Goal: Transaction & Acquisition: Purchase product/service

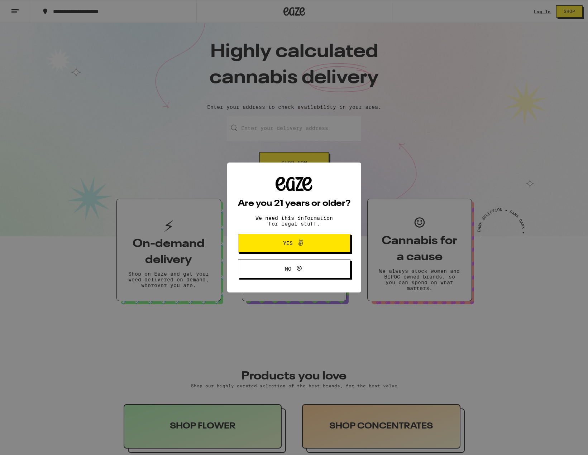
click at [297, 247] on icon at bounding box center [300, 243] width 9 height 9
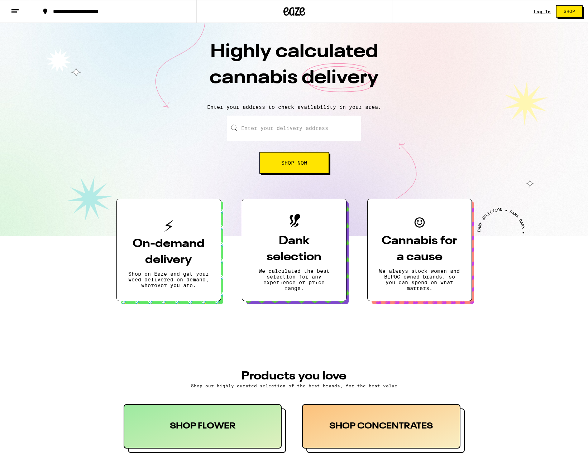
click at [548, 12] on div "Log In" at bounding box center [541, 11] width 17 height 5
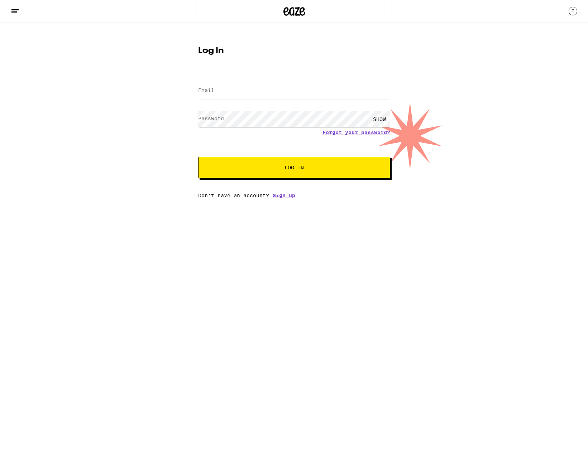
click at [361, 89] on input "Email" at bounding box center [294, 91] width 192 height 16
type input "[EMAIL_ADDRESS][DOMAIN_NAME]"
click at [198, 157] on button "Log In" at bounding box center [294, 167] width 192 height 21
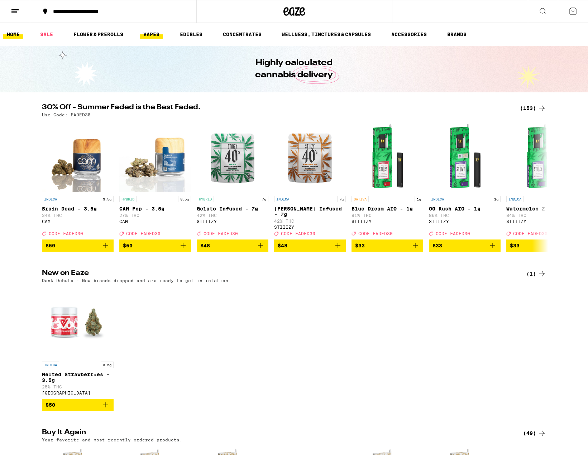
click at [154, 37] on link "VAPES" at bounding box center [151, 34] width 23 height 9
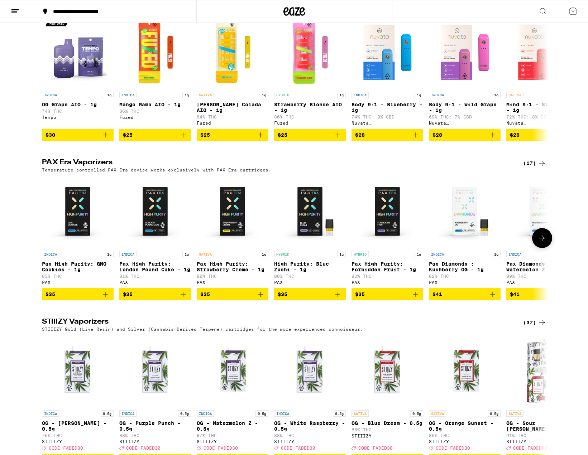
scroll to position [755, 0]
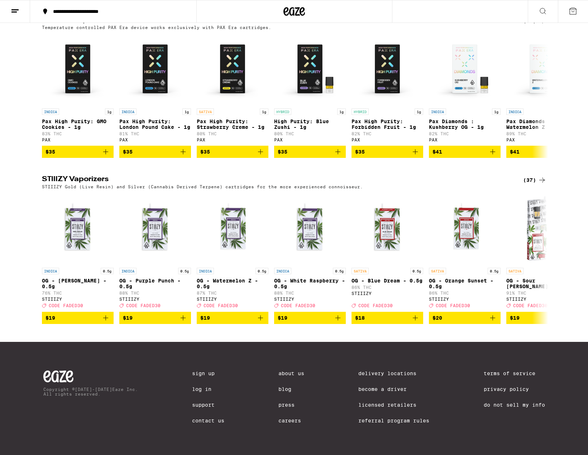
click at [530, 176] on div "(37)" at bounding box center [534, 180] width 23 height 9
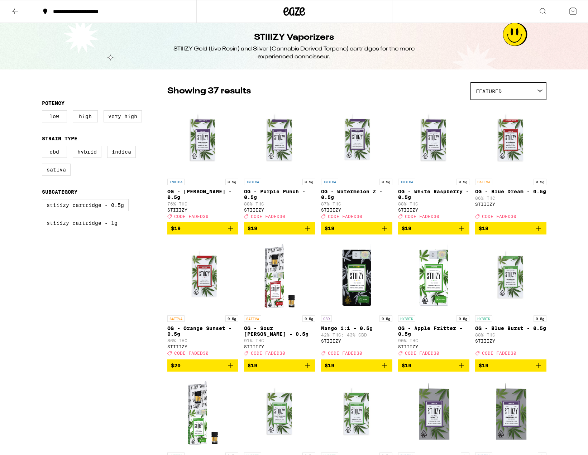
click at [105, 226] on label "STIIIZY Cartridge - 1g" at bounding box center [82, 223] width 80 height 12
click at [44, 201] on input "STIIIZY Cartridge - 1g" at bounding box center [43, 200] width 0 height 0
checkbox input "true"
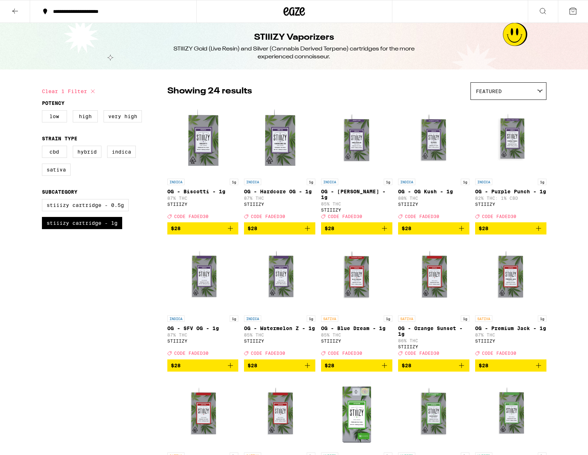
click at [573, 15] on icon at bounding box center [572, 11] width 9 height 9
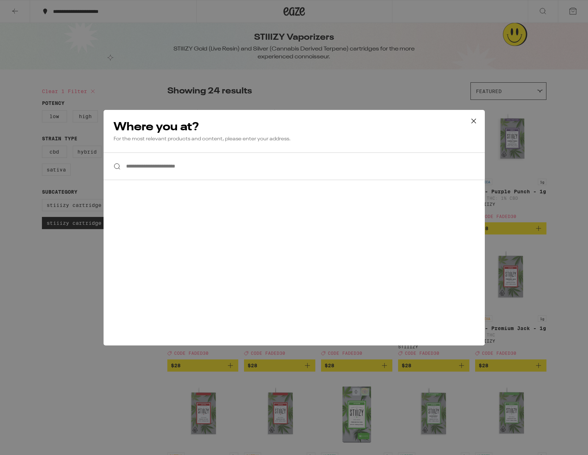
click at [473, 123] on icon at bounding box center [473, 121] width 11 height 11
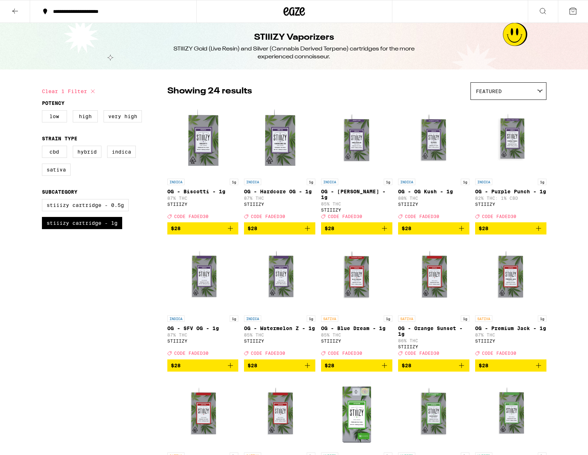
click at [91, 13] on div "**********" at bounding box center [117, 11] width 136 height 5
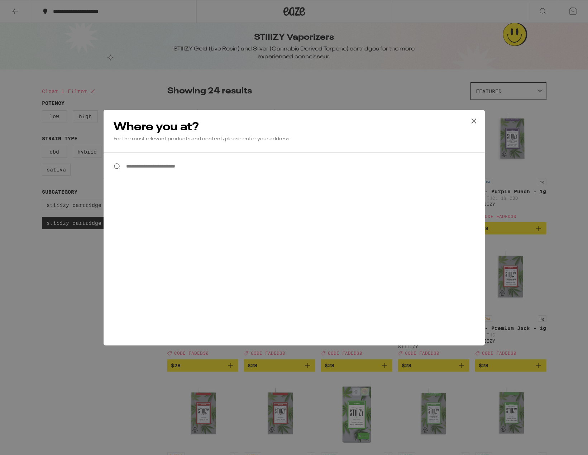
click at [178, 168] on input "**********" at bounding box center [294, 167] width 381 height 28
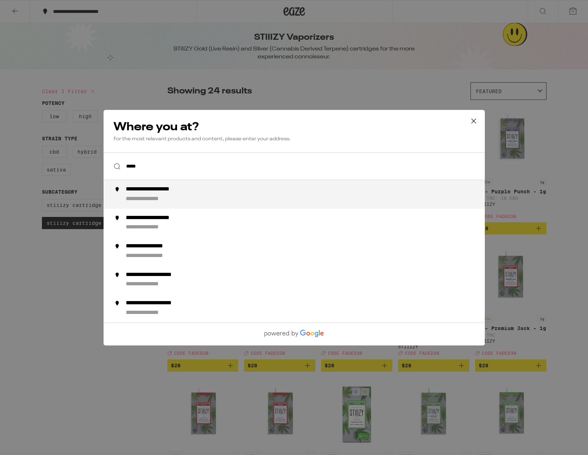
click at [247, 187] on div "**********" at bounding box center [307, 194] width 365 height 17
type input "**********"
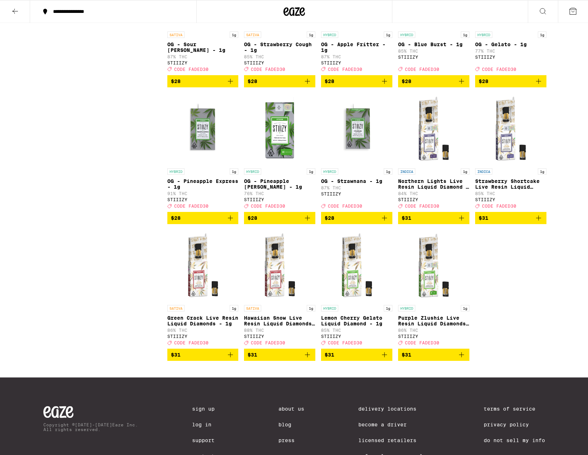
scroll to position [438, 0]
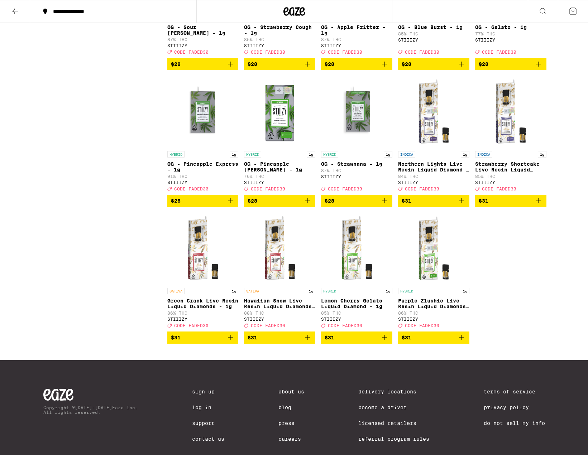
click at [462, 342] on icon "Add to bag" at bounding box center [461, 337] width 9 height 9
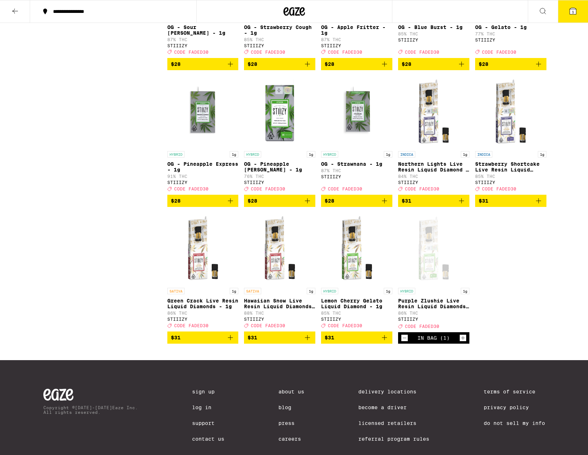
scroll to position [461, 0]
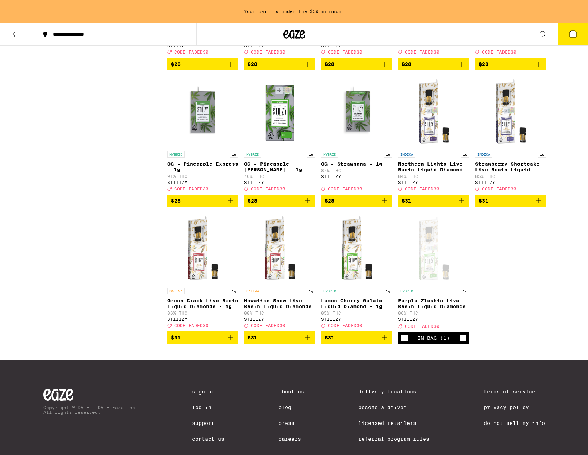
click at [388, 342] on icon "Add to bag" at bounding box center [384, 337] width 9 height 9
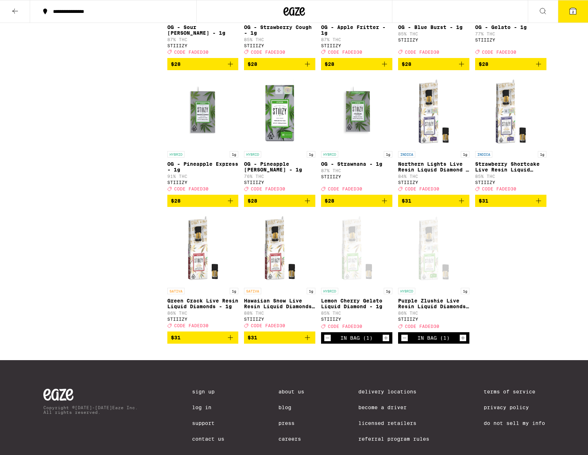
click at [308, 342] on icon "Add to bag" at bounding box center [307, 337] width 9 height 9
click at [232, 342] on icon "Add to bag" at bounding box center [230, 337] width 9 height 9
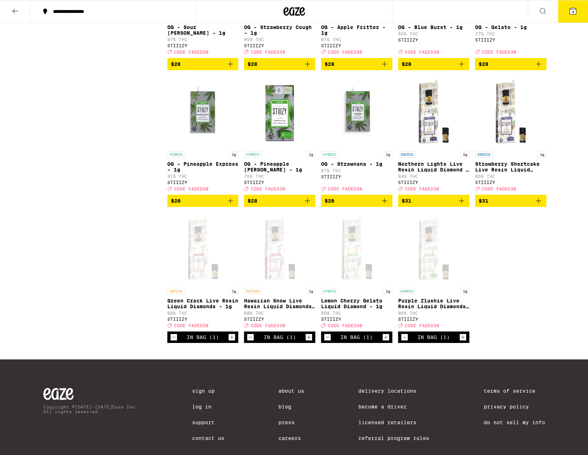
click at [538, 205] on icon "Add to bag" at bounding box center [538, 201] width 9 height 9
click at [461, 205] on icon "Add to bag" at bounding box center [461, 201] width 9 height 9
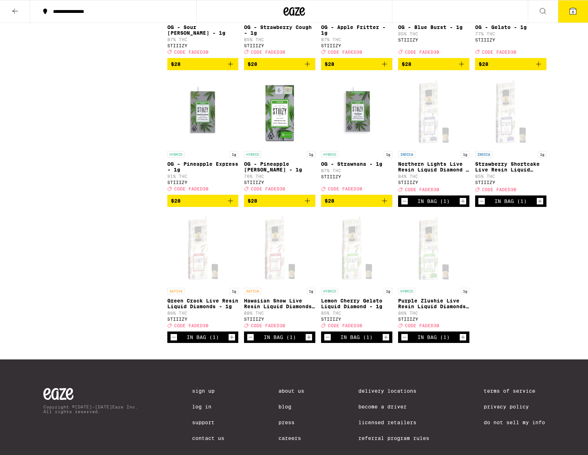
click at [541, 206] on icon "Increment" at bounding box center [540, 201] width 6 height 9
click at [307, 342] on icon "Increment" at bounding box center [309, 337] width 6 height 9
click at [569, 14] on icon at bounding box center [572, 11] width 9 height 9
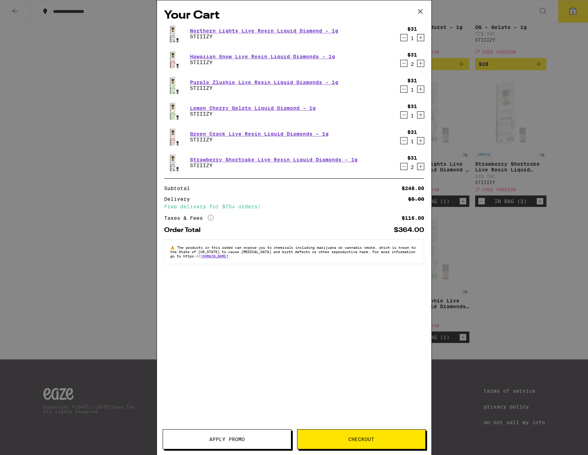
click at [235, 436] on button "Apply Promo" at bounding box center [227, 439] width 129 height 20
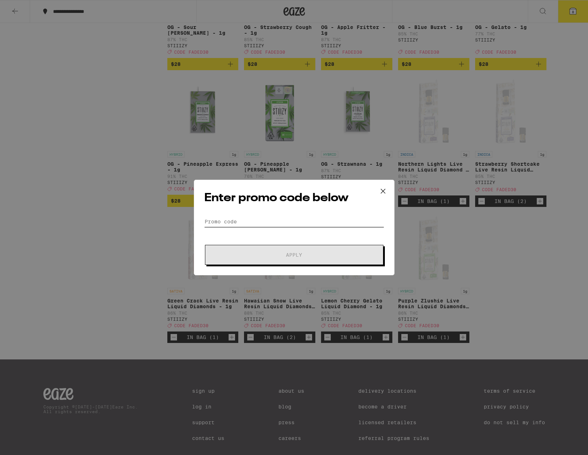
click at [274, 223] on input "Promo Code" at bounding box center [294, 221] width 180 height 11
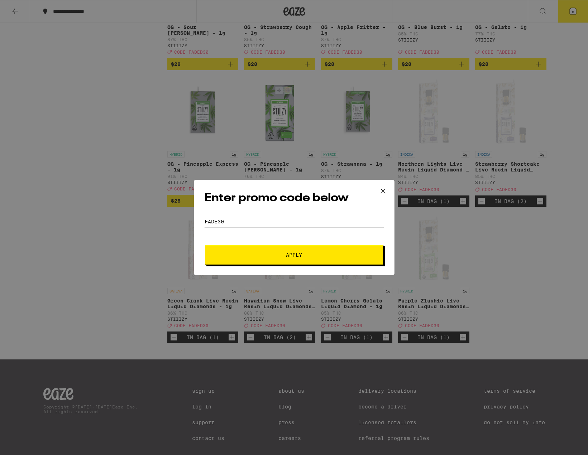
type input "FADE30"
click at [286, 259] on button "Apply" at bounding box center [294, 255] width 178 height 20
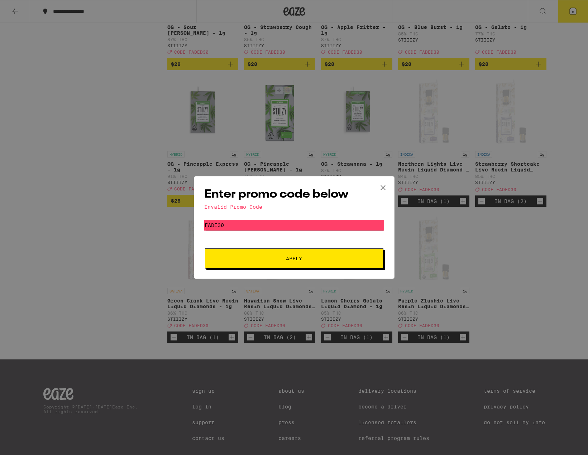
click at [386, 185] on icon at bounding box center [382, 187] width 11 height 11
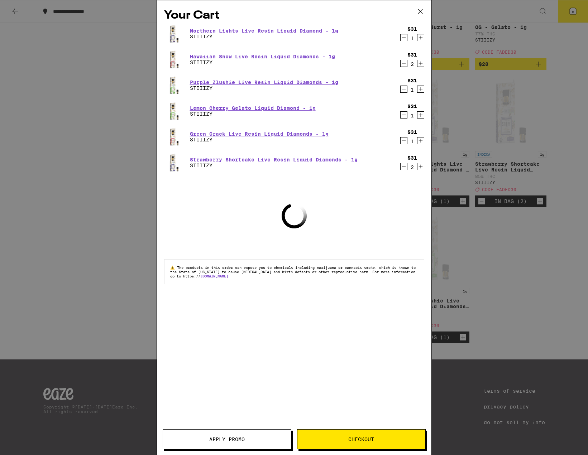
click at [99, 259] on div "Your Cart Northern Lights Live Resin Liquid Diamond - 1g STIIIZY $31 1 Hawaiian…" at bounding box center [294, 227] width 588 height 455
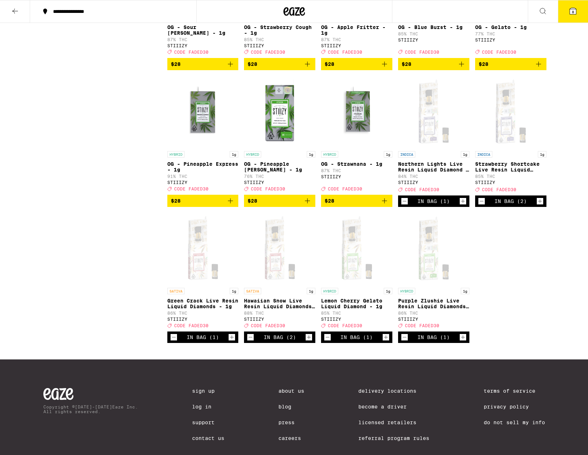
click at [191, 328] on span "CODE FADED30" at bounding box center [191, 325] width 34 height 5
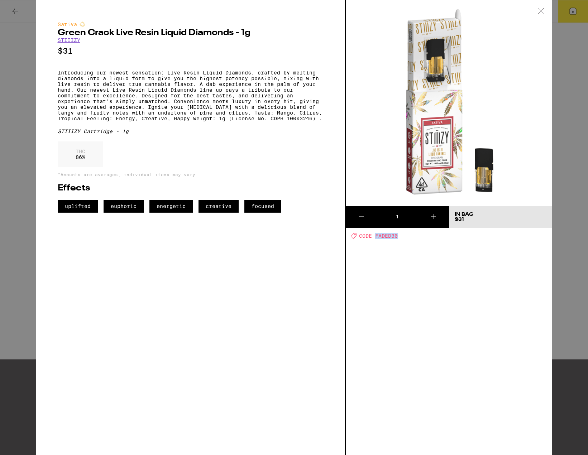
drag, startPoint x: 400, startPoint y: 236, endPoint x: 376, endPoint y: 237, distance: 23.6
click at [376, 237] on div "Deal Created with Sketch. CODE FADED30" at bounding box center [451, 236] width 201 height 6
copy span "FADED30"
click at [25, 311] on div "Sativa Green Crack Live Resin Liquid Diamonds - 1g STIIIZY $31 Introducing our …" at bounding box center [294, 227] width 588 height 455
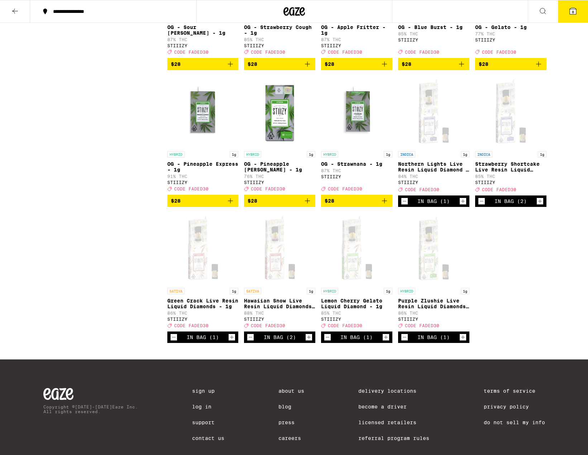
click at [571, 16] on button "8" at bounding box center [573, 11] width 30 height 22
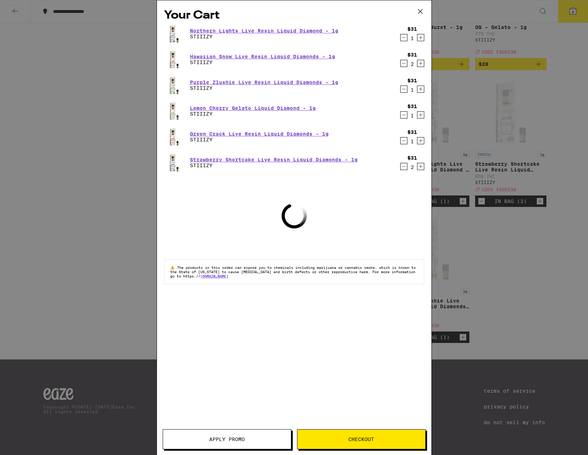
click at [213, 445] on button "Apply Promo" at bounding box center [227, 439] width 129 height 20
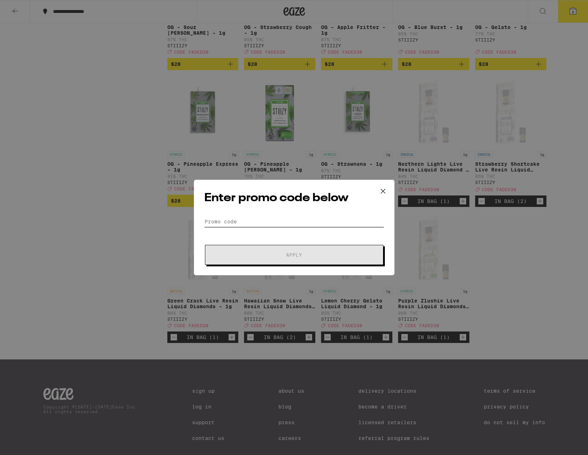
click at [243, 221] on input "Promo Code" at bounding box center [294, 221] width 180 height 11
paste input "FADED30"
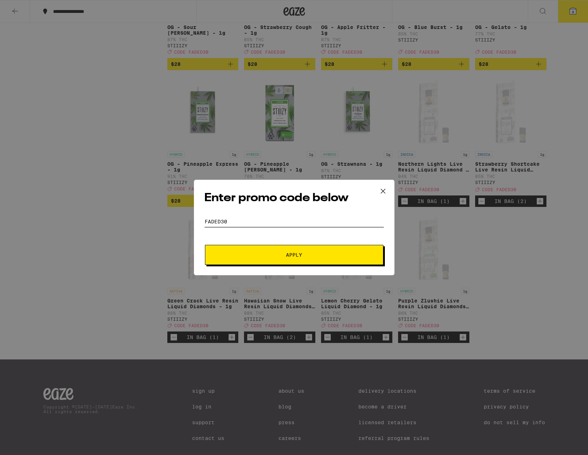
type input "FADED30"
click at [247, 251] on button "Apply" at bounding box center [294, 255] width 178 height 20
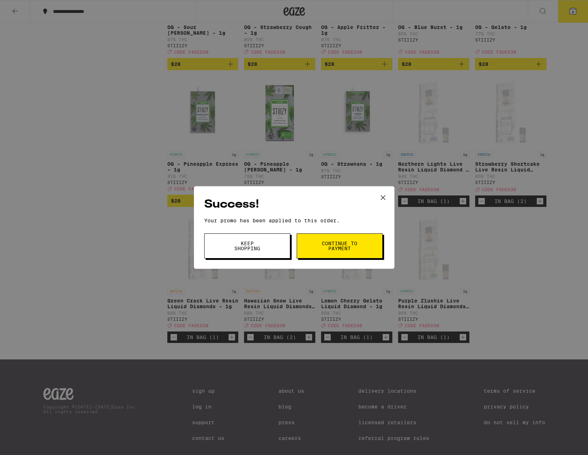
click at [316, 244] on button "Continue to payment" at bounding box center [340, 246] width 86 height 25
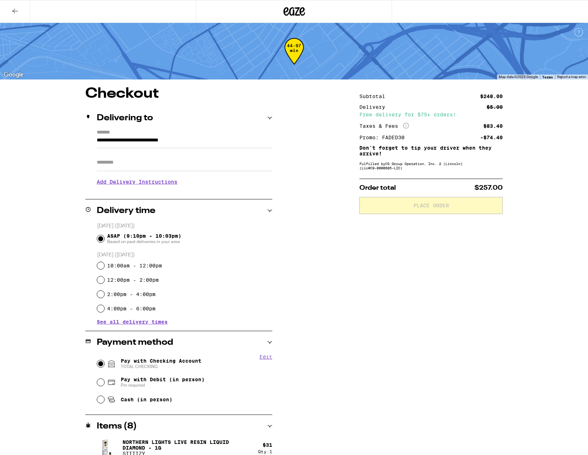
click at [103, 364] on input "Pay with Checking Account TOTAL CHECKING" at bounding box center [100, 363] width 7 height 7
radio input "true"
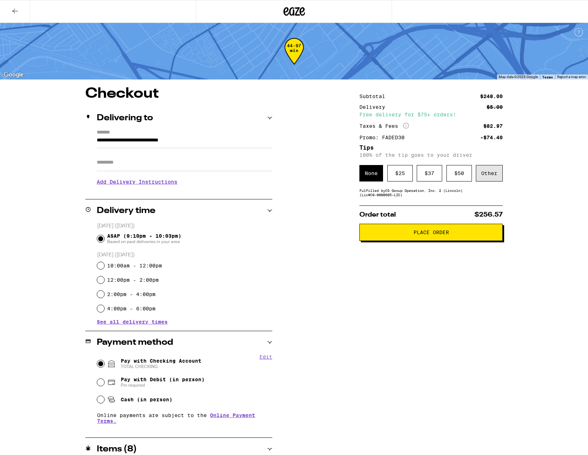
click at [490, 180] on div "Other" at bounding box center [489, 173] width 27 height 16
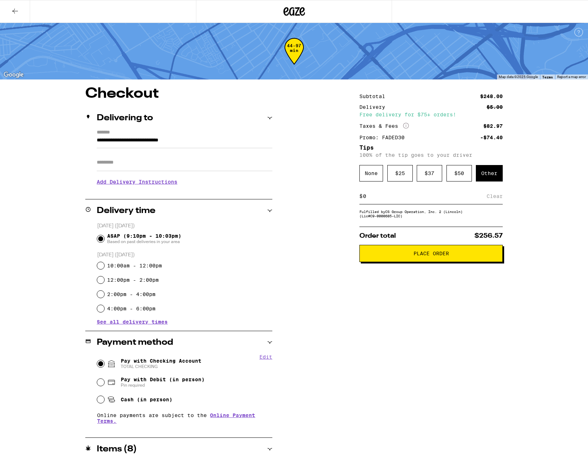
click at [453, 197] on input at bounding box center [424, 196] width 124 height 6
type input "5"
click at [500, 199] on div "Save" at bounding box center [496, 196] width 13 height 16
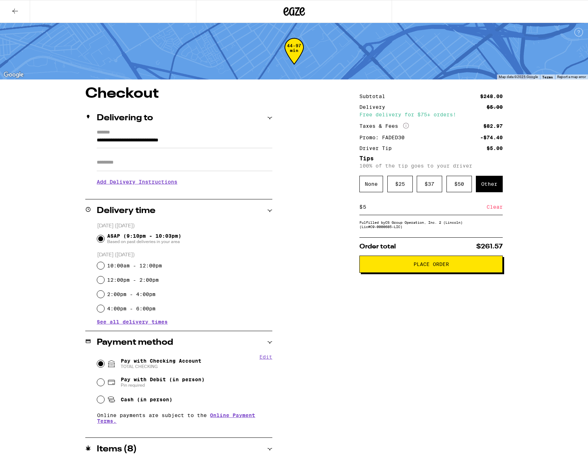
click at [269, 357] on button "Edit" at bounding box center [265, 357] width 13 height 6
click at [268, 359] on button "Done" at bounding box center [265, 357] width 13 height 6
click at [364, 351] on div "Subtotal $248.00 Delivery $5.00 Free delivery for $75+ orders! Taxes & Fees Mor…" at bounding box center [430, 351] width 143 height 529
click at [17, 13] on icon at bounding box center [15, 11] width 9 height 9
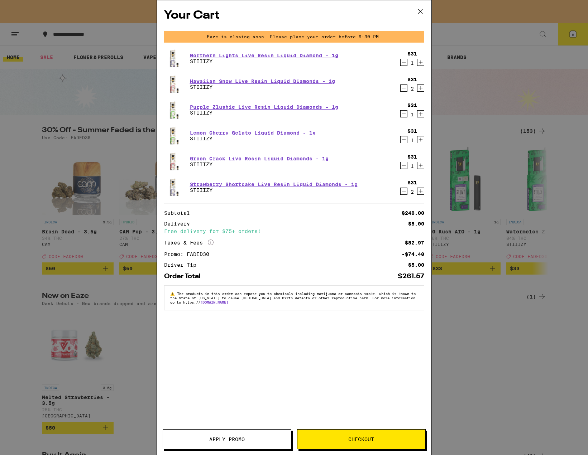
click at [22, 35] on div "Your Cart Eaze is closing soon. Please place your order before 9:30 PM. Norther…" at bounding box center [294, 227] width 588 height 455
click at [16, 31] on div "Your Cart Eaze is closing soon. Please place your order before 9:30 PM. Norther…" at bounding box center [294, 227] width 588 height 455
click at [16, 38] on div "Your Cart Eaze is closing soon. Please place your order before 9:30 PM. Norther…" at bounding box center [294, 227] width 588 height 455
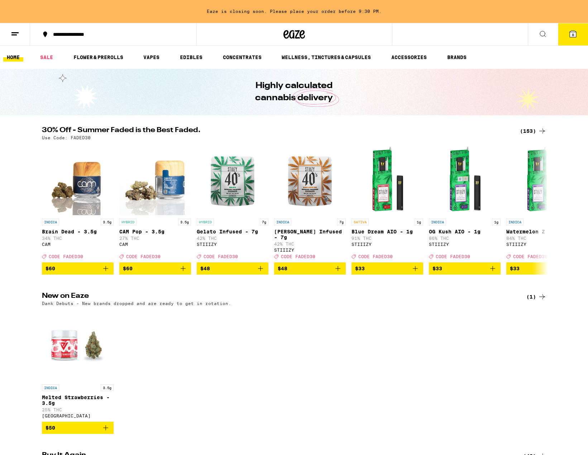
click at [15, 35] on div "Your Cart Eaze is closing soon. Please place your order before 9:30 PM. Norther…" at bounding box center [294, 227] width 588 height 455
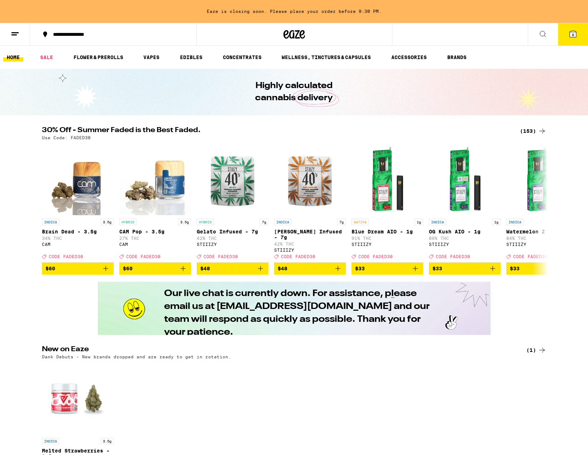
click at [14, 33] on line at bounding box center [14, 33] width 7 height 0
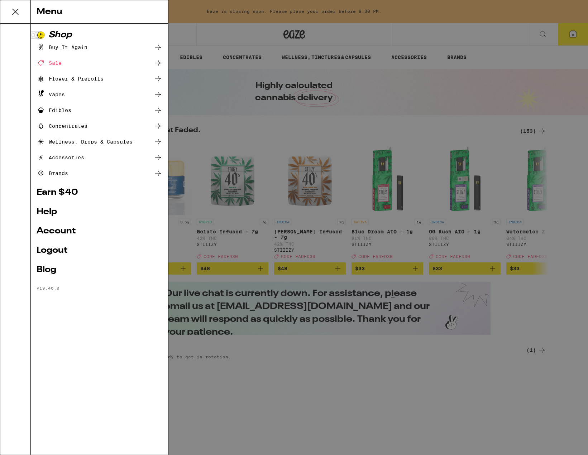
click at [57, 233] on link "Account" at bounding box center [100, 231] width 126 height 9
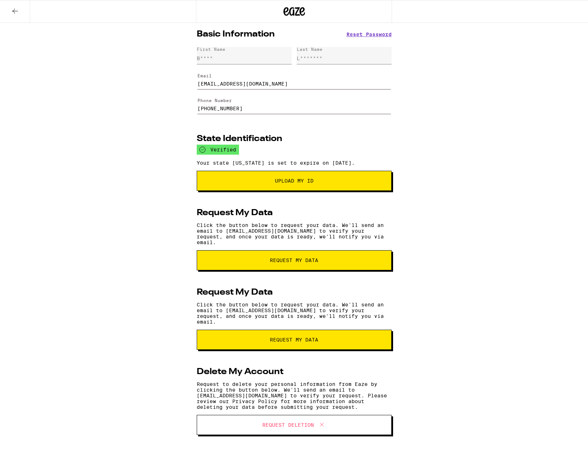
click at [11, 10] on icon at bounding box center [15, 11] width 9 height 9
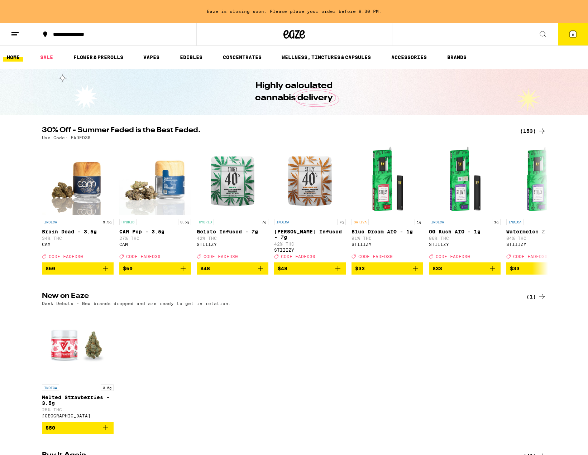
click at [569, 35] on icon at bounding box center [572, 34] width 6 height 6
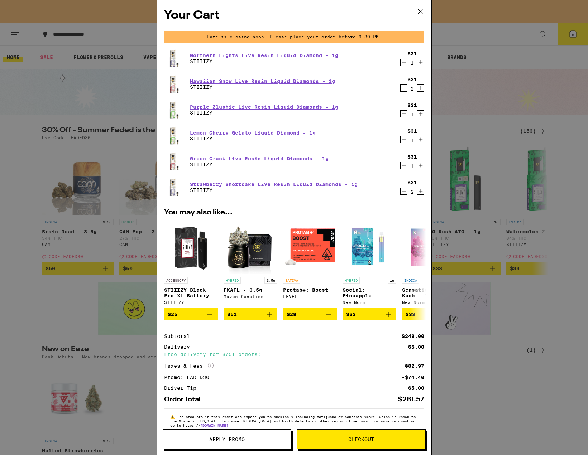
click at [331, 439] on span "Checkout" at bounding box center [361, 439] width 128 height 5
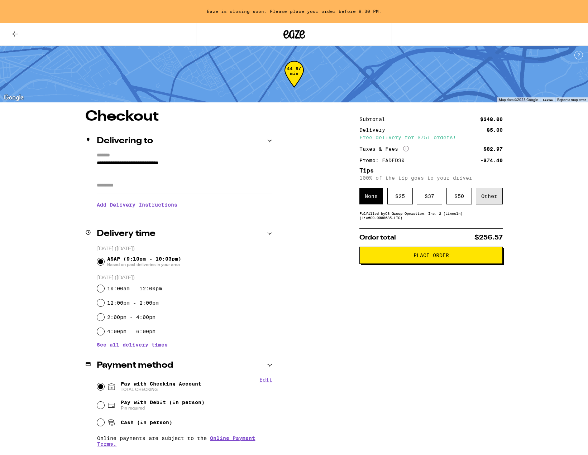
click at [491, 201] on div "Other" at bounding box center [489, 196] width 27 height 16
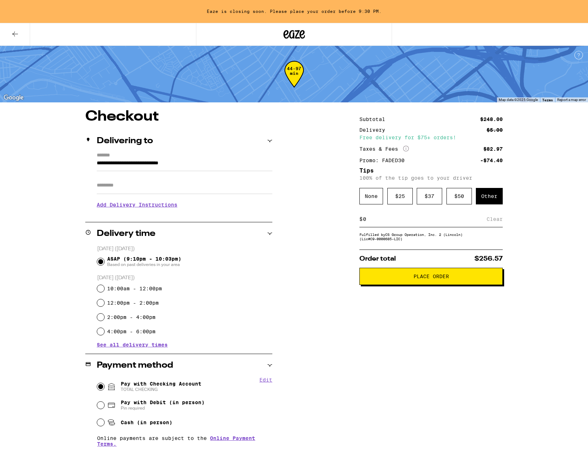
click at [422, 222] on input at bounding box center [424, 219] width 124 height 6
type input "6"
click at [495, 221] on div "Save" at bounding box center [496, 219] width 13 height 16
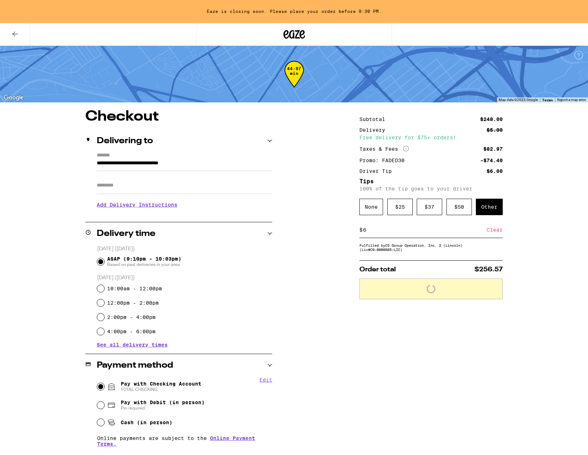
click at [493, 381] on div "Subtotal $248.00 Delivery $5.00 Free delivery for $75+ orders! Taxes & Fees Mor…" at bounding box center [430, 374] width 143 height 529
click at [432, 289] on span "Place Order" at bounding box center [430, 287] width 35 height 5
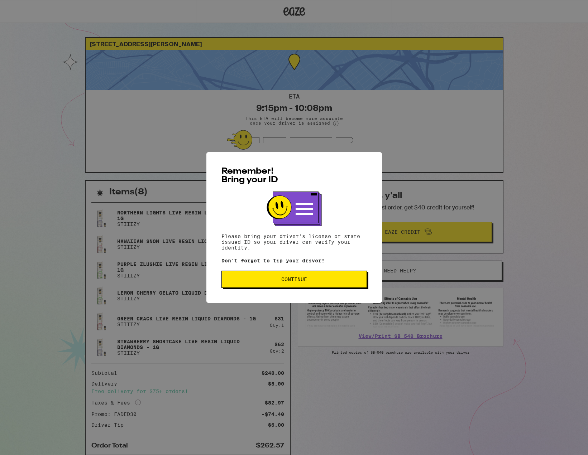
click at [350, 285] on button "Continue" at bounding box center [293, 279] width 145 height 17
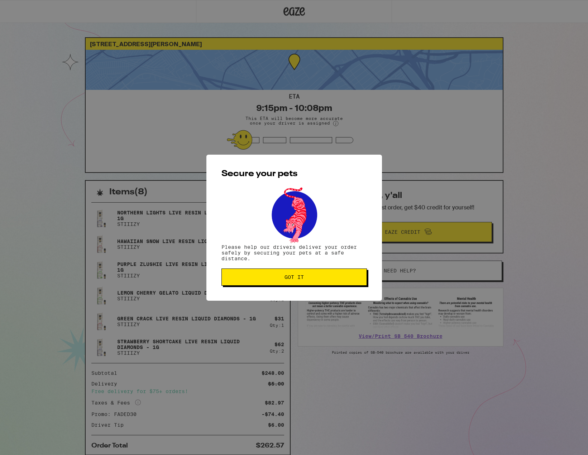
click at [350, 285] on button "Got it" at bounding box center [293, 277] width 145 height 17
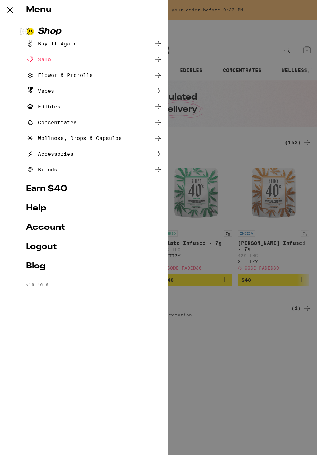
click at [53, 225] on link "Account" at bounding box center [94, 227] width 136 height 9
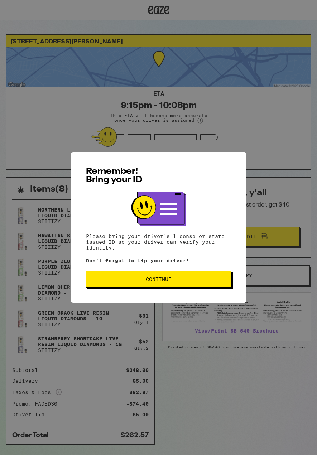
click at [126, 277] on button "Continue" at bounding box center [158, 279] width 145 height 17
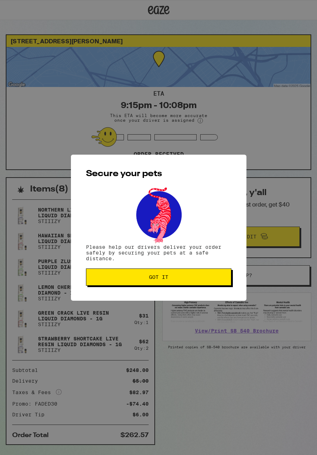
click at [126, 277] on span "Got it" at bounding box center [158, 277] width 133 height 5
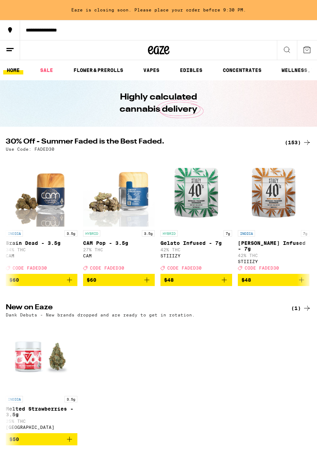
click at [12, 48] on line at bounding box center [9, 48] width 7 height 0
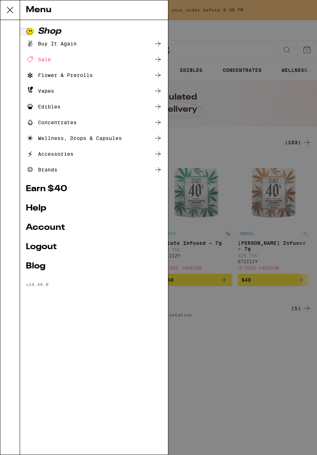
click at [43, 229] on link "Account" at bounding box center [94, 227] width 136 height 9
click at [13, 47] on div at bounding box center [10, 237] width 20 height 435
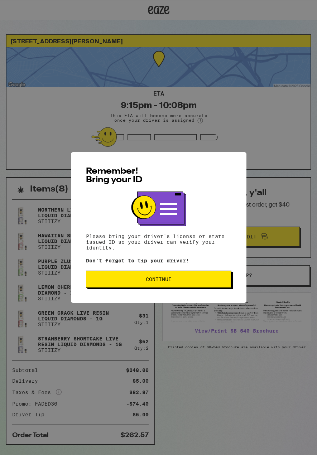
click at [137, 277] on button "Continue" at bounding box center [158, 279] width 145 height 17
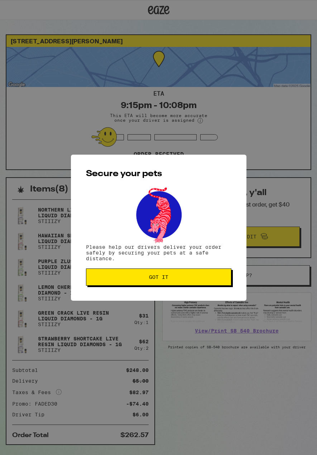
click at [137, 278] on span "Got it" at bounding box center [158, 277] width 133 height 5
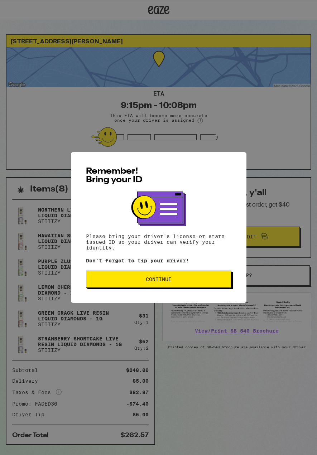
click at [140, 279] on span "Continue" at bounding box center [158, 279] width 133 height 5
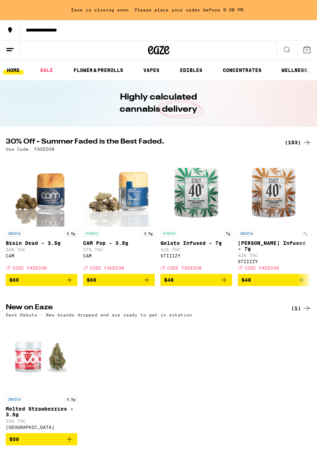
click at [8, 52] on icon at bounding box center [10, 49] width 9 height 9
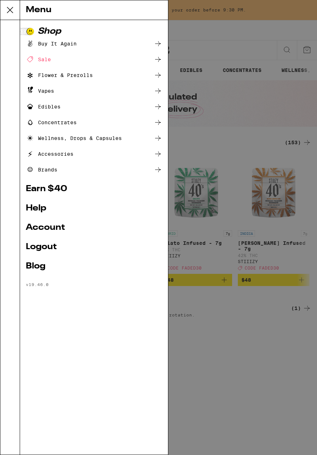
click at [46, 213] on link "Help" at bounding box center [94, 208] width 136 height 9
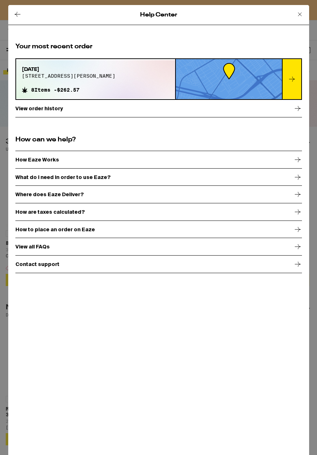
click at [202, 113] on div "View order history" at bounding box center [158, 109] width 287 height 18
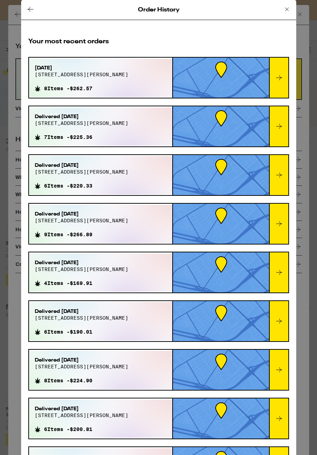
click at [277, 179] on icon at bounding box center [279, 175] width 9 height 9
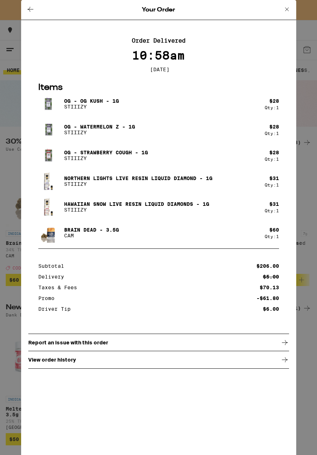
click at [30, 10] on icon at bounding box center [30, 9] width 9 height 9
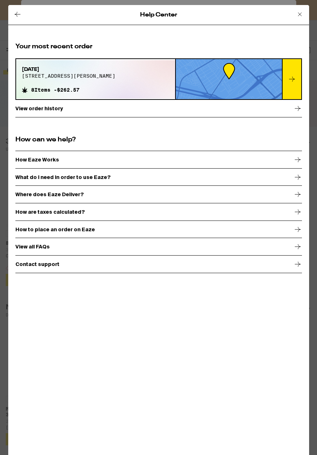
click at [126, 110] on div "View order history" at bounding box center [158, 109] width 287 height 18
click at [300, 108] on icon at bounding box center [297, 108] width 9 height 9
click at [42, 110] on p "View order history" at bounding box center [39, 109] width 48 height 6
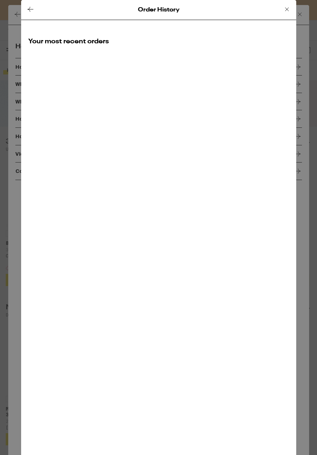
click at [30, 8] on icon at bounding box center [31, 9] width 6 height 5
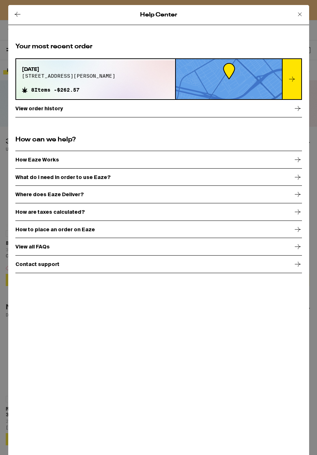
click at [70, 107] on div "View order history" at bounding box center [158, 109] width 287 height 18
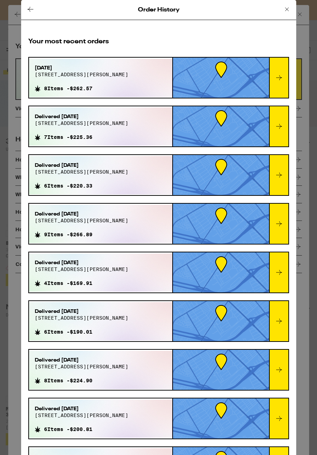
click at [279, 173] on icon at bounding box center [279, 175] width 6 height 5
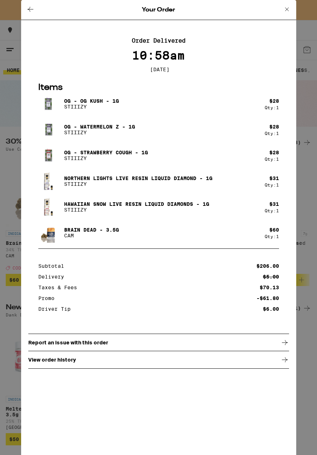
click at [31, 11] on icon at bounding box center [30, 9] width 9 height 9
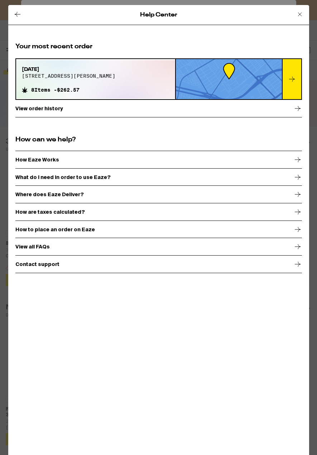
click at [295, 82] on icon at bounding box center [292, 79] width 9 height 9
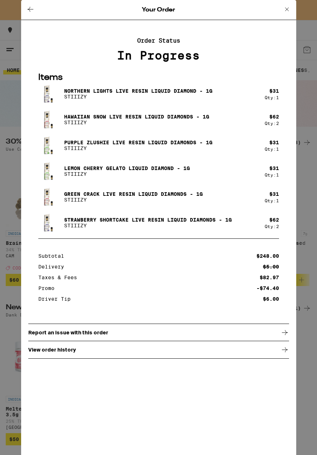
click at [33, 10] on icon at bounding box center [30, 9] width 9 height 9
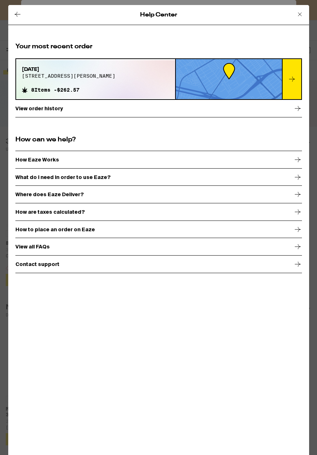
click at [108, 109] on div "View order history" at bounding box center [158, 109] width 287 height 18
click at [300, 108] on icon at bounding box center [297, 108] width 9 height 9
click at [14, 13] on icon at bounding box center [17, 14] width 9 height 9
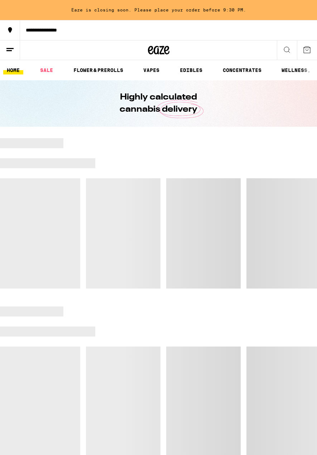
click at [14, 44] on button at bounding box center [10, 50] width 20 height 20
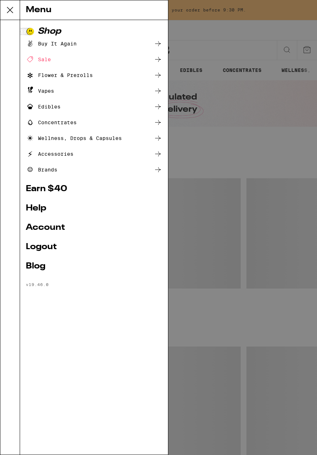
click at [43, 212] on link "Help" at bounding box center [94, 208] width 136 height 9
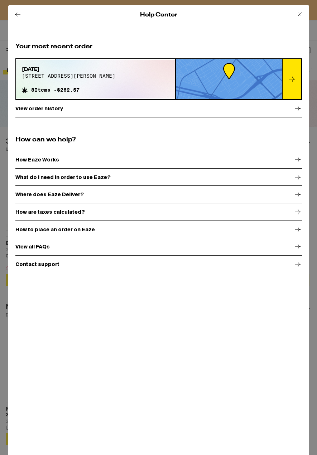
click at [295, 109] on icon at bounding box center [297, 108] width 9 height 9
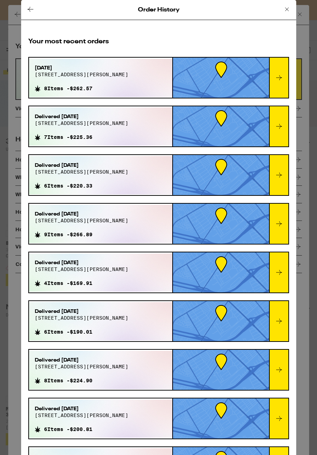
click at [278, 126] on icon at bounding box center [279, 126] width 9 height 9
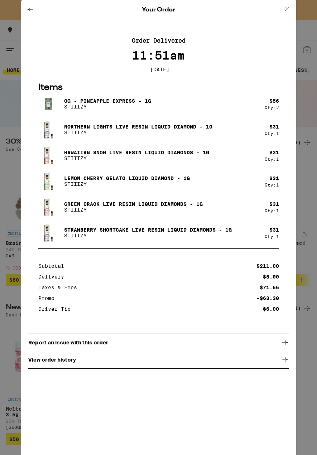
click at [34, 11] on icon at bounding box center [30, 9] width 9 height 9
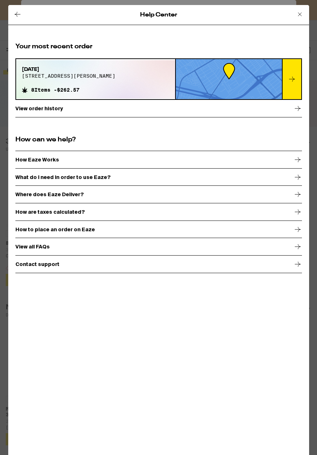
click at [79, 110] on div "View order history" at bounding box center [158, 109] width 287 height 18
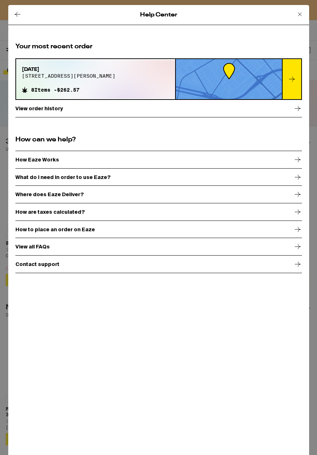
click at [57, 106] on p "View order history" at bounding box center [39, 109] width 48 height 6
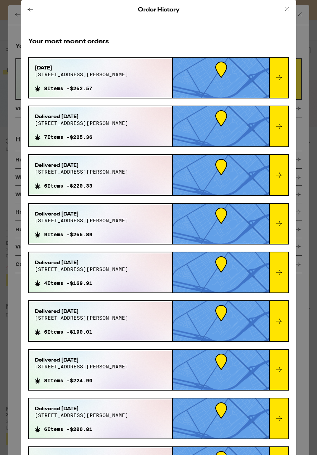
click at [281, 176] on icon at bounding box center [279, 175] width 9 height 9
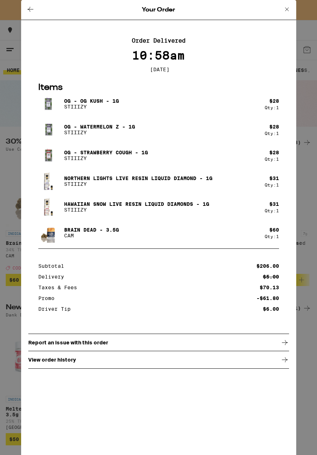
click at [26, 13] on icon at bounding box center [30, 9] width 9 height 9
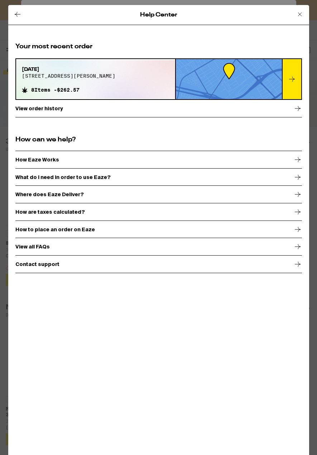
click at [115, 114] on div "View order history" at bounding box center [158, 109] width 287 height 18
click at [141, 117] on div "View order history" at bounding box center [158, 109] width 287 height 18
click at [299, 110] on icon at bounding box center [297, 108] width 9 height 9
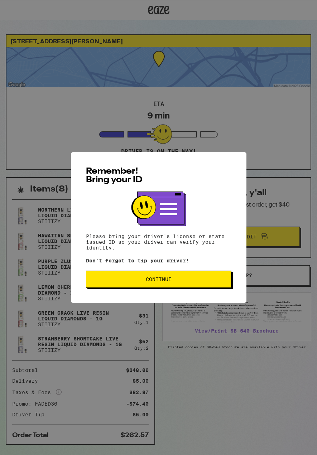
click at [115, 280] on span "Continue" at bounding box center [158, 279] width 133 height 5
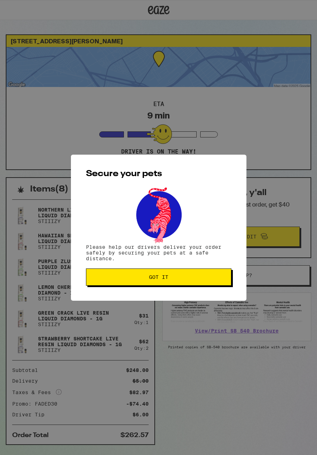
click at [121, 280] on span "Got it" at bounding box center [158, 277] width 133 height 5
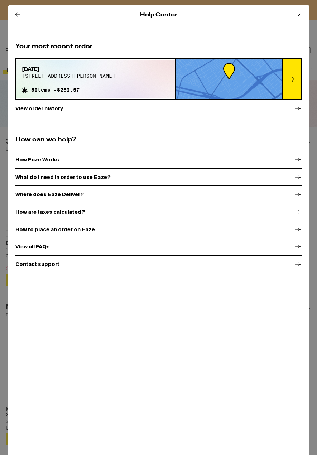
click at [297, 110] on icon at bounding box center [297, 108] width 9 height 9
